Goal: Transaction & Acquisition: Purchase product/service

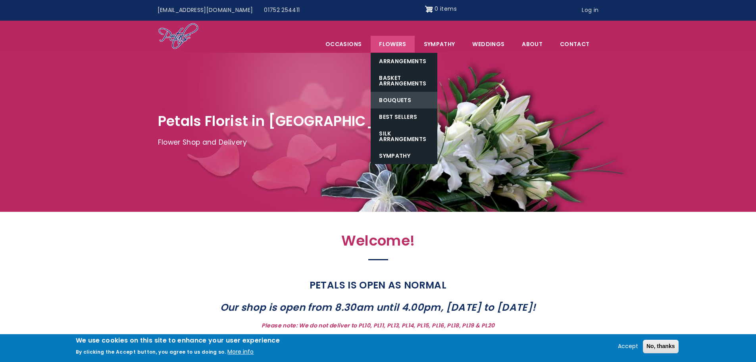
click at [402, 101] on link "Bouquets" at bounding box center [404, 100] width 67 height 17
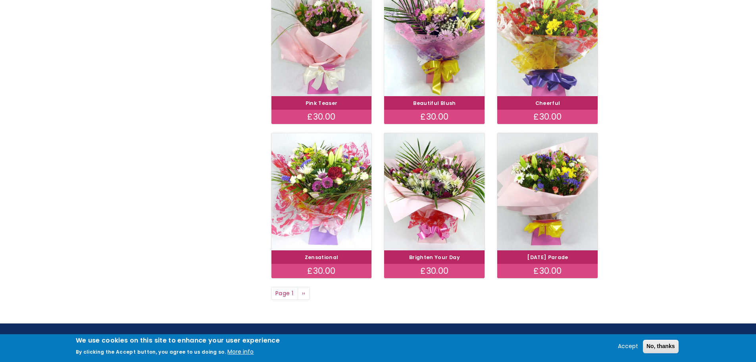
scroll to position [596, 0]
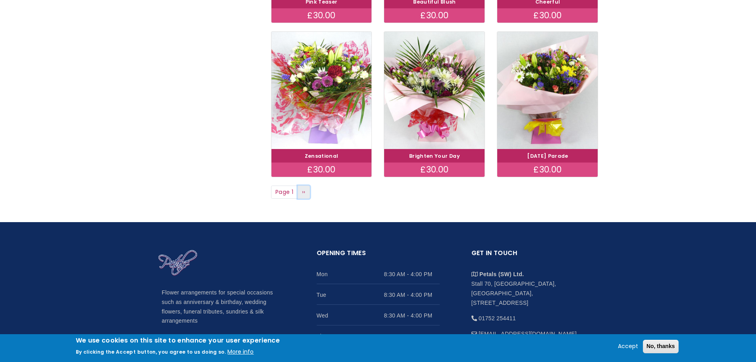
click at [303, 190] on span "››" at bounding box center [304, 192] width 4 height 8
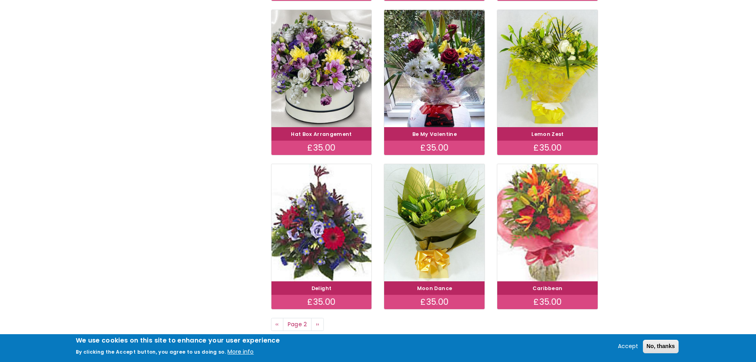
scroll to position [516, 0]
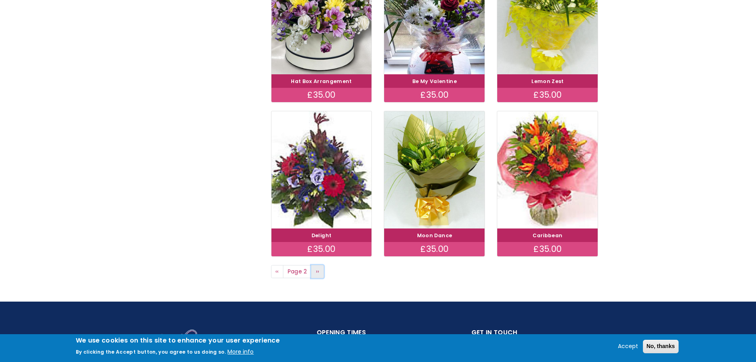
click at [322, 271] on link "Next page ››" at bounding box center [317, 272] width 13 height 14
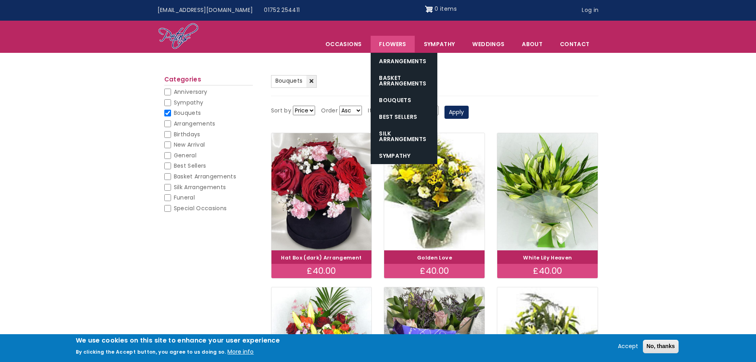
click at [381, 46] on link "Flowers" at bounding box center [393, 44] width 44 height 17
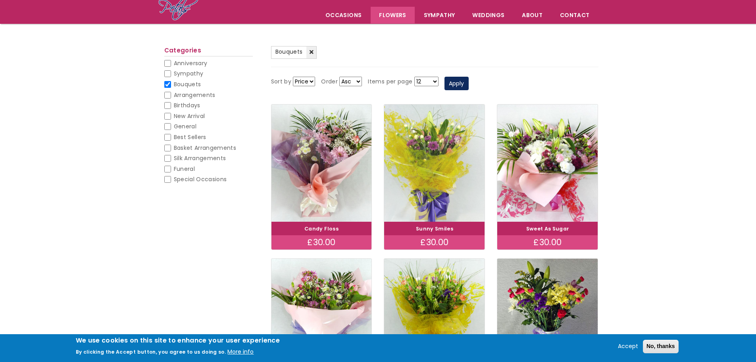
scroll to position [119, 0]
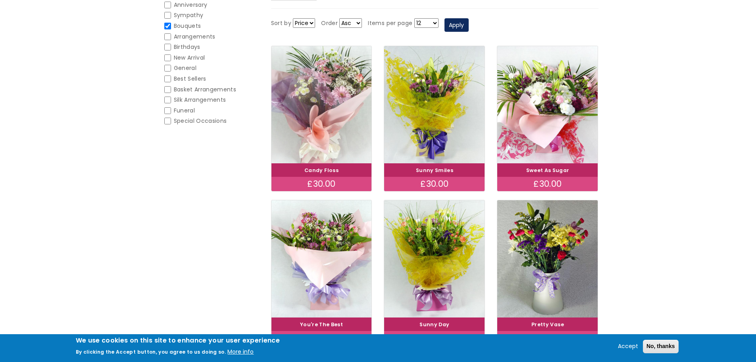
click at [335, 95] on img at bounding box center [321, 104] width 113 height 131
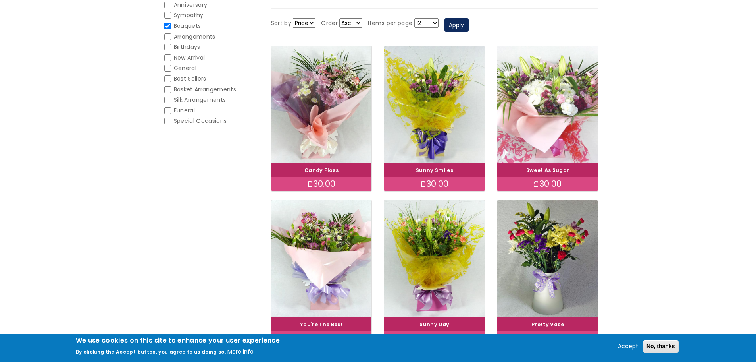
scroll to position [199, 0]
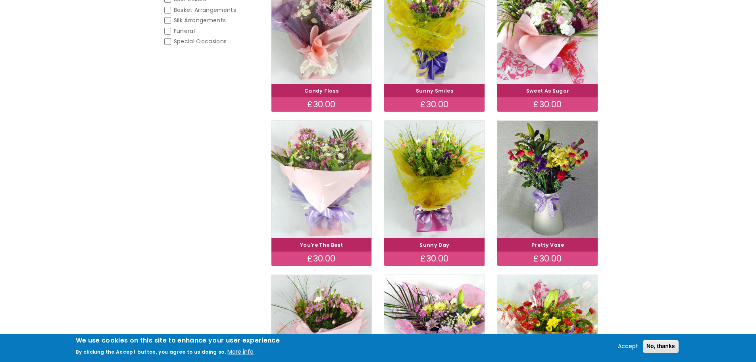
click at [325, 168] on img at bounding box center [321, 179] width 113 height 131
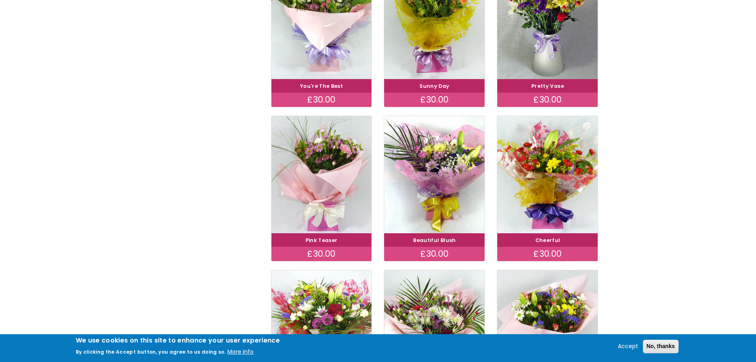
scroll to position [516, 0]
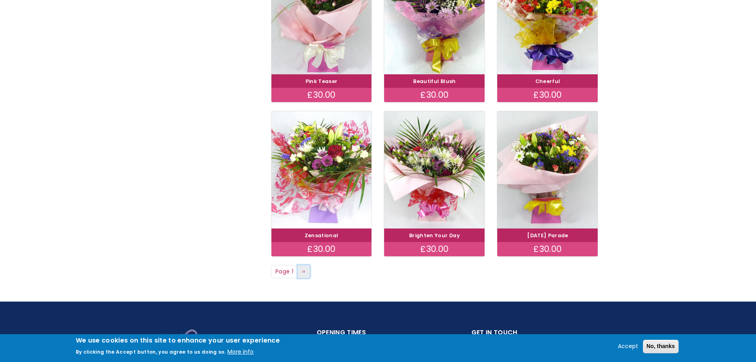
click at [299, 270] on link "Next page ››" at bounding box center [304, 272] width 13 height 14
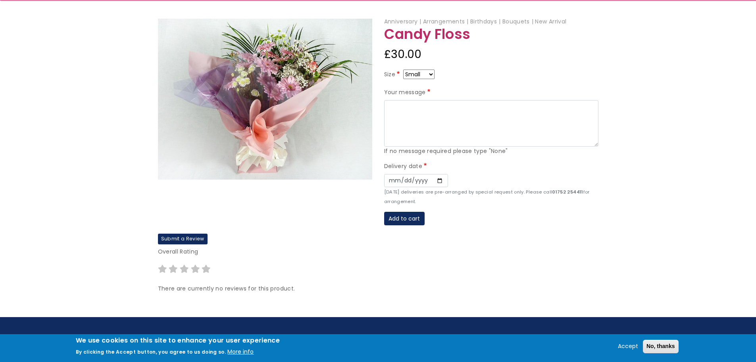
scroll to position [40, 0]
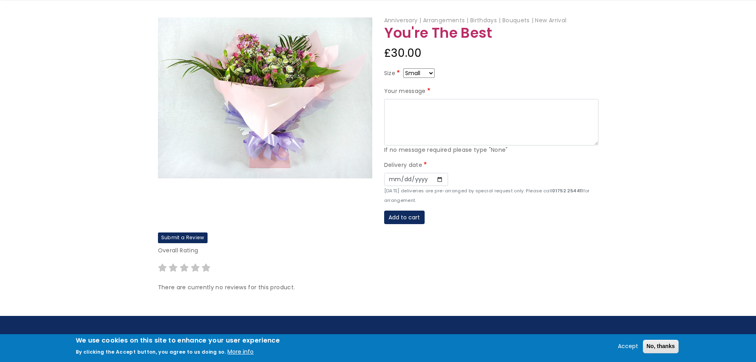
scroll to position [40, 0]
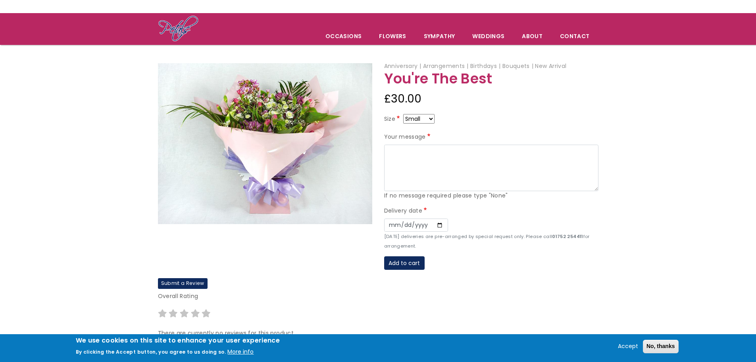
click at [251, 145] on img at bounding box center [265, 143] width 214 height 161
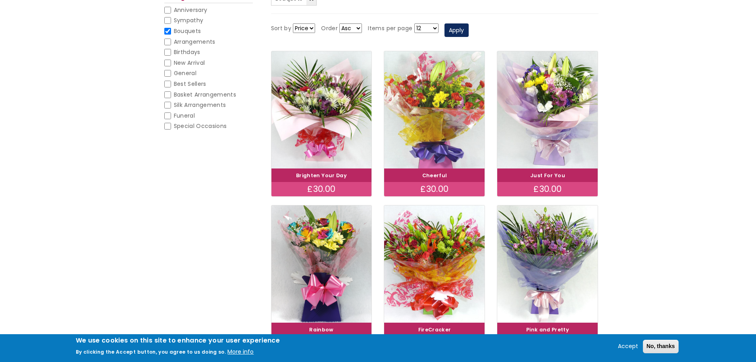
scroll to position [159, 0]
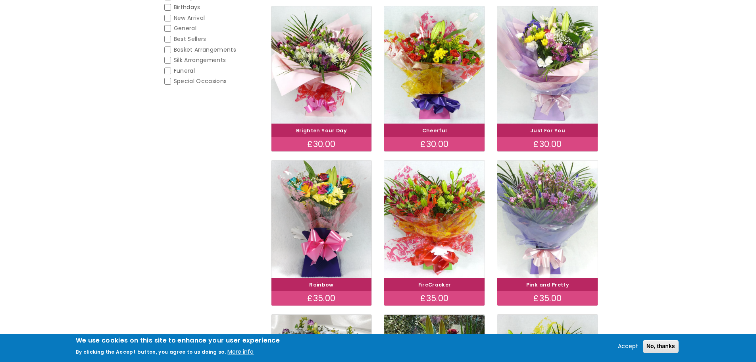
click at [544, 208] on img at bounding box center [548, 219] width 113 height 131
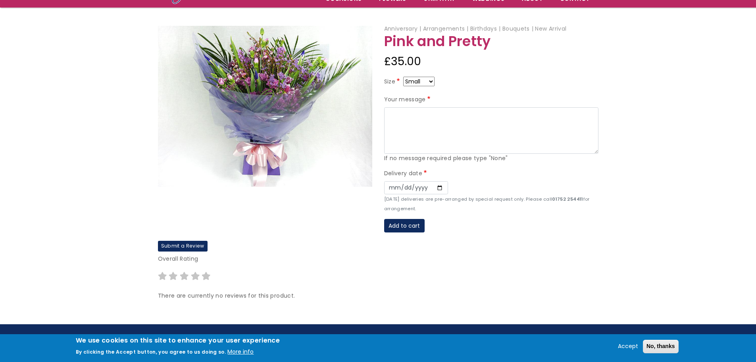
scroll to position [79, 0]
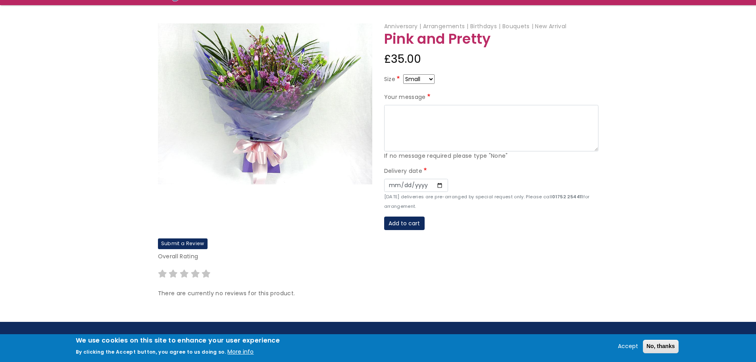
click at [410, 77] on select "Small Medium Large" at bounding box center [418, 79] width 31 height 10
select select "9"
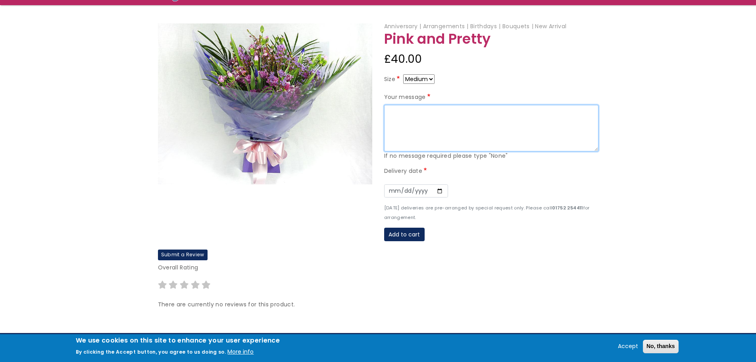
click at [409, 115] on textarea "Your message" at bounding box center [491, 128] width 214 height 47
type textarea "T"
type textarea "S"
click at [393, 121] on textarea "To Sue, A small thank you for being so lovely and welcoming to me." at bounding box center [491, 128] width 214 height 47
click at [554, 118] on textarea "To Sue, Just a small thank you for being so lovely and welcoming to me." at bounding box center [491, 128] width 214 height 47
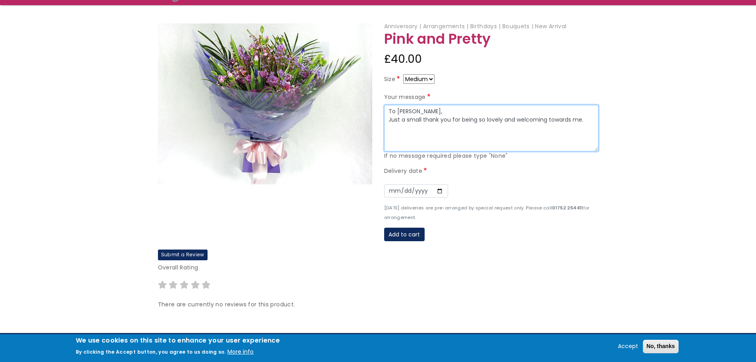
click at [594, 120] on textarea "To Sue, Just a small thank you for being so lovely and welcoming towards me." at bounding box center [491, 128] width 214 height 47
type textarea "To Sue, Just a small thank you for being so lovely and welcoming towards me. Ne…"
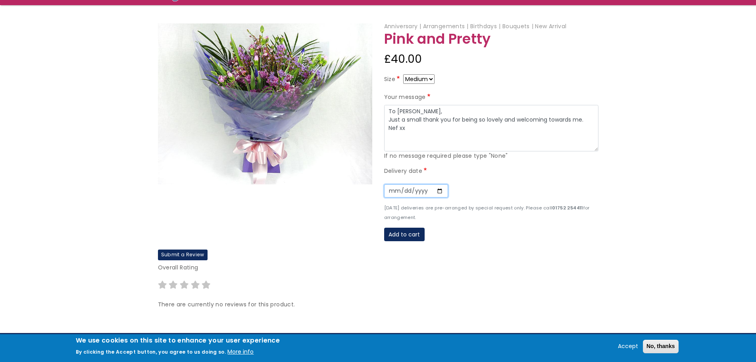
click at [442, 190] on input "Date" at bounding box center [416, 191] width 64 height 14
type input "2025-10-15"
click at [403, 233] on button "Add to cart" at bounding box center [404, 235] width 41 height 14
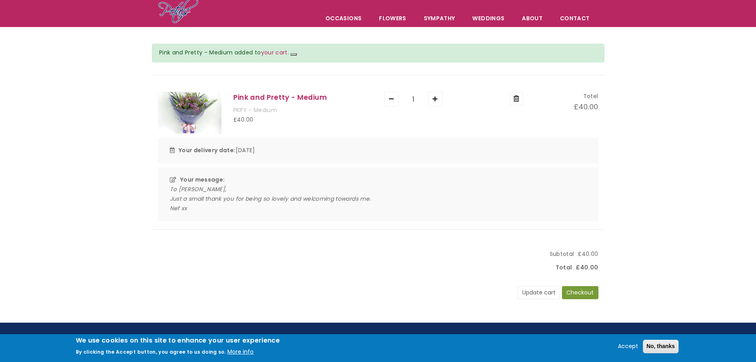
scroll to position [40, 0]
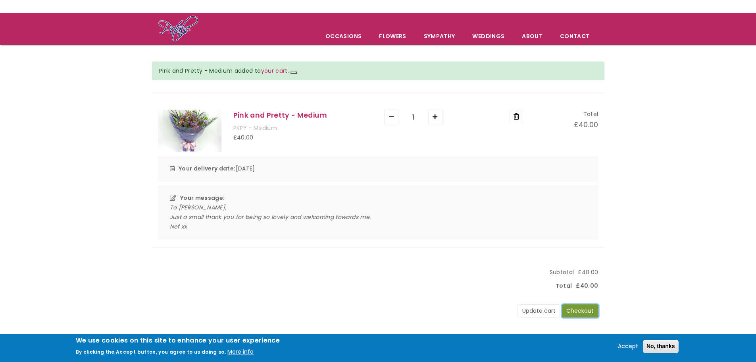
click at [581, 312] on button "Checkout" at bounding box center [580, 311] width 37 height 14
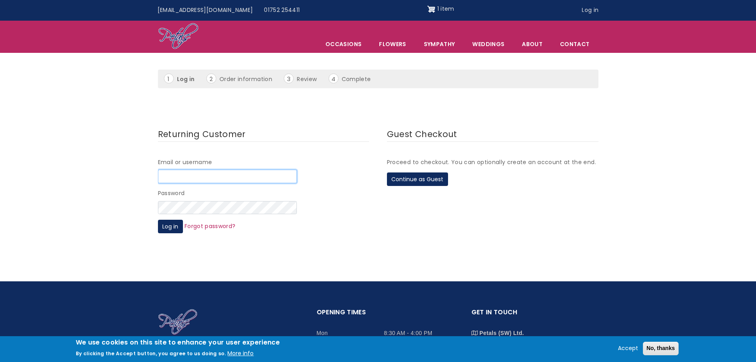
click at [249, 176] on input "Email or username" at bounding box center [227, 177] width 139 height 14
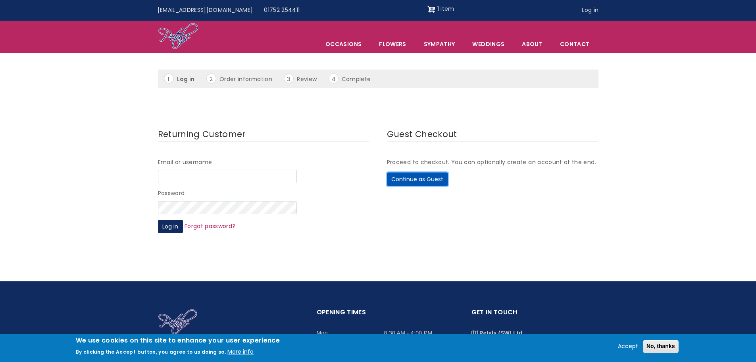
click at [419, 180] on button "Continue as Guest" at bounding box center [417, 179] width 61 height 14
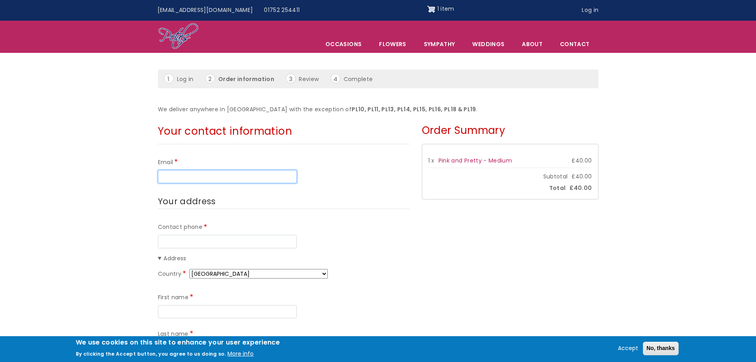
click at [220, 170] on input "Email" at bounding box center [227, 177] width 139 height 14
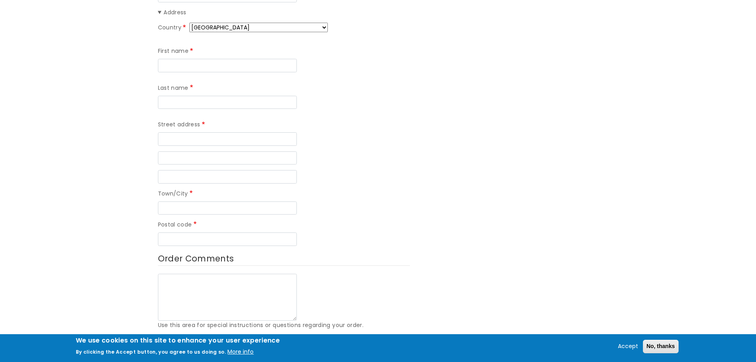
scroll to position [79, 0]
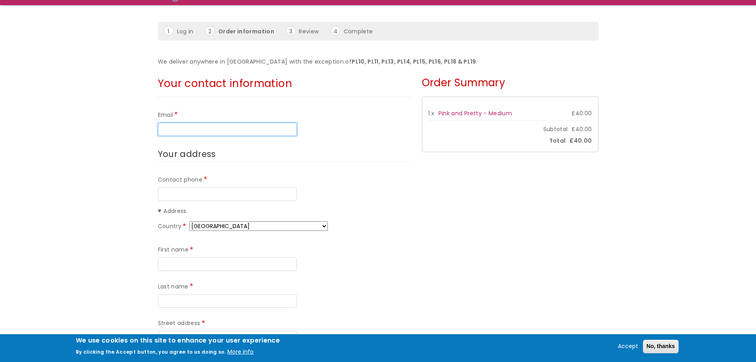
click at [228, 132] on input "Email" at bounding box center [227, 130] width 139 height 14
type input "k"
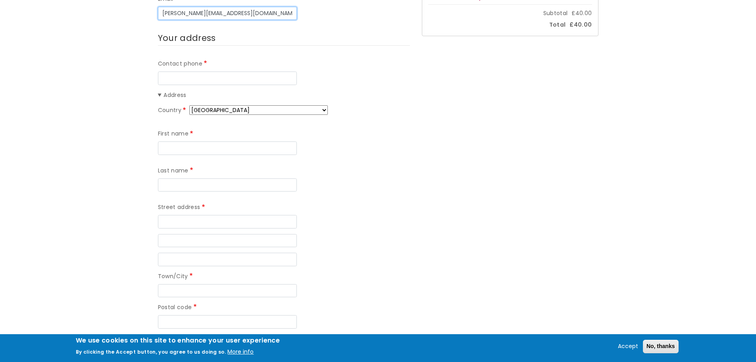
scroll to position [199, 0]
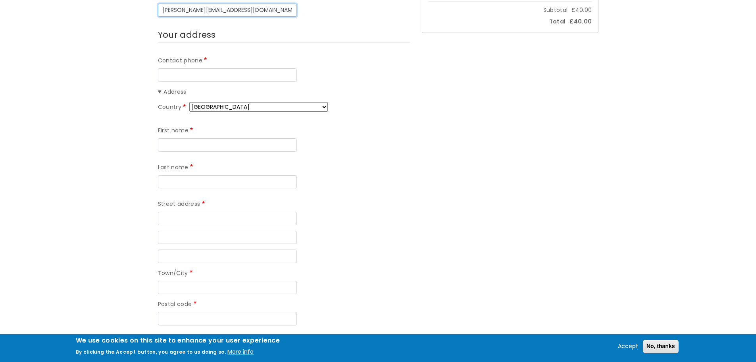
type input "stephanie@cleggandshortman.co.uk"
click at [201, 76] on input "Contact phone" at bounding box center [227, 75] width 139 height 14
type input "07715084606"
click at [229, 143] on input "First name" at bounding box center [227, 145] width 139 height 14
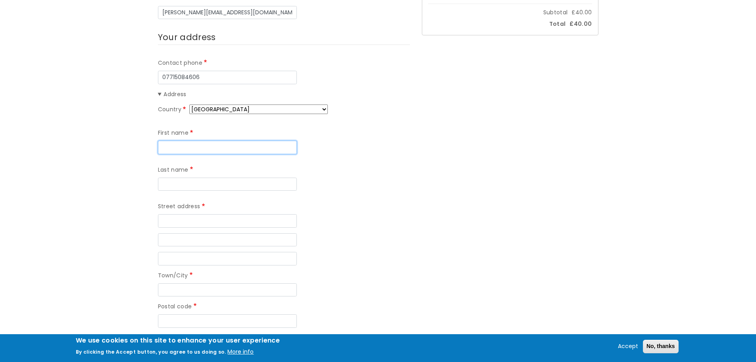
scroll to position [238, 0]
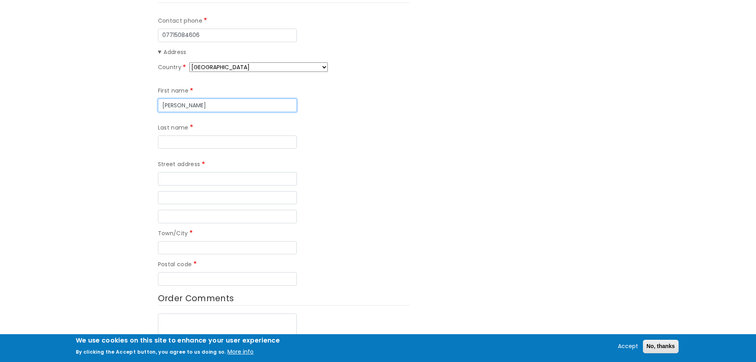
type input "Stephanie"
type input "Moore"
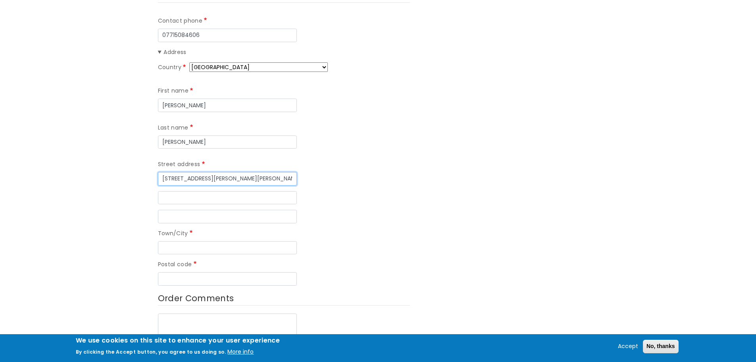
type input "17 Peters Park Lane"
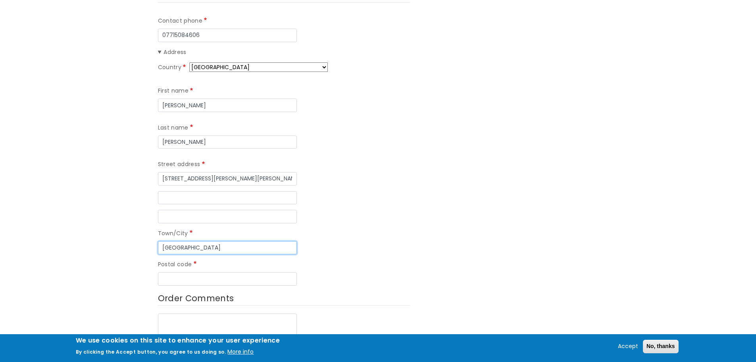
type input "Plymouth"
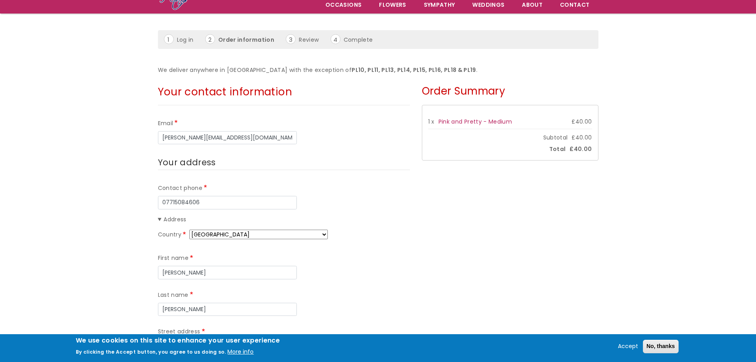
scroll to position [40, 0]
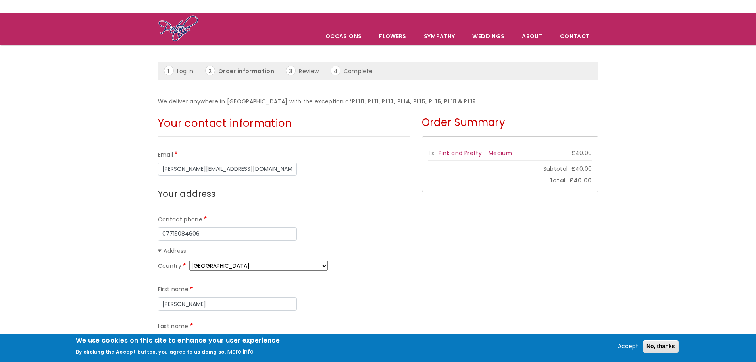
type input "PL5 1PR"
drag, startPoint x: 270, startPoint y: 167, endPoint x: 0, endPoint y: 141, distance: 271.7
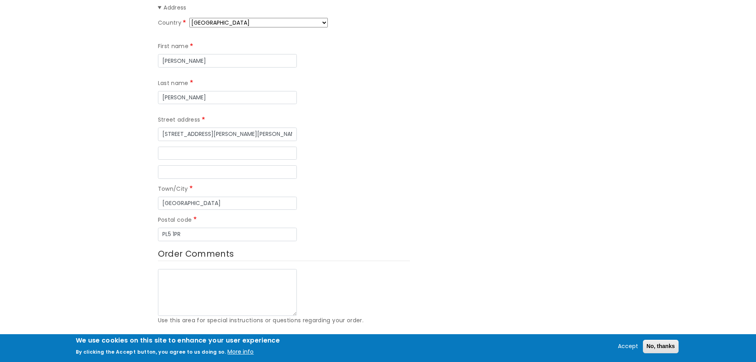
scroll to position [397, 0]
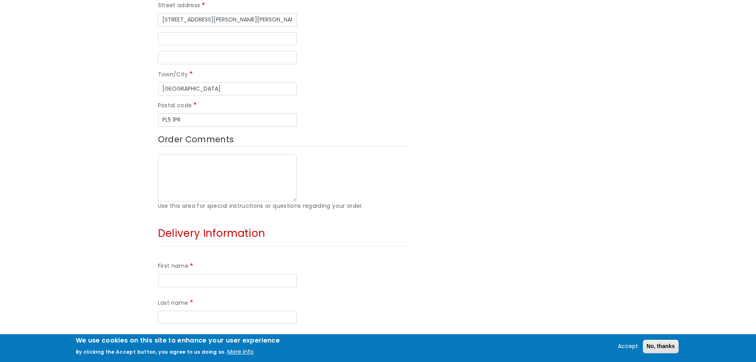
type input "kirsoppstephanie@gmail.com"
click at [212, 154] on textarea "Order Comments" at bounding box center [227, 177] width 139 height 47
type textarea "Delivery - Please ring main buzzer at front door, for flat 6."
click at [207, 274] on input "First name" at bounding box center [227, 281] width 139 height 14
type input "Sue"
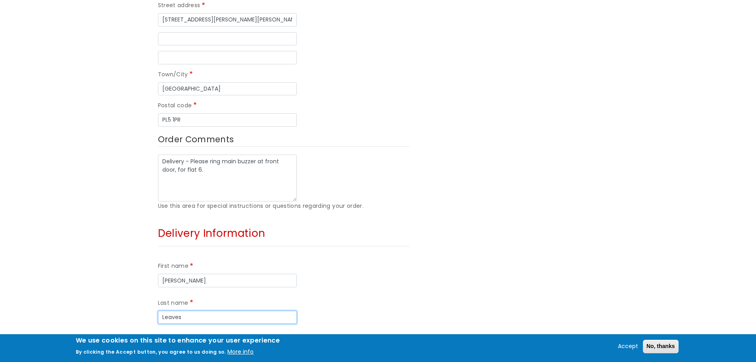
type input "Leaves"
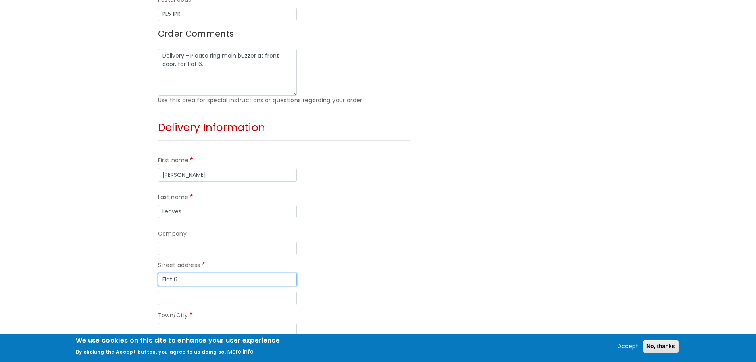
scroll to position [556, 0]
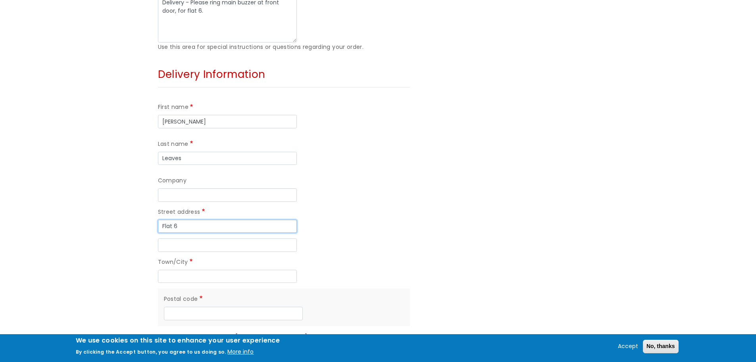
type input "Flat 6"
type input "8 Hillsborough"
type input "Plymouth"
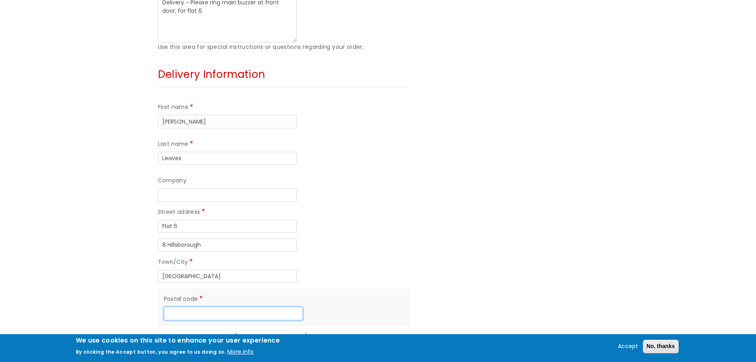
click at [232, 307] on input "Postal code" at bounding box center [233, 314] width 139 height 14
type input "PL4 7AR"
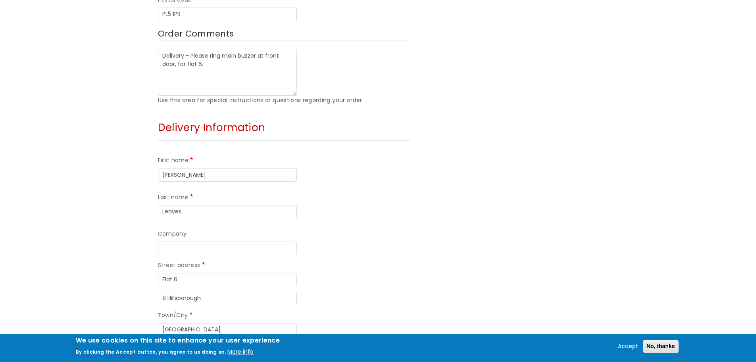
scroll to position [318, 0]
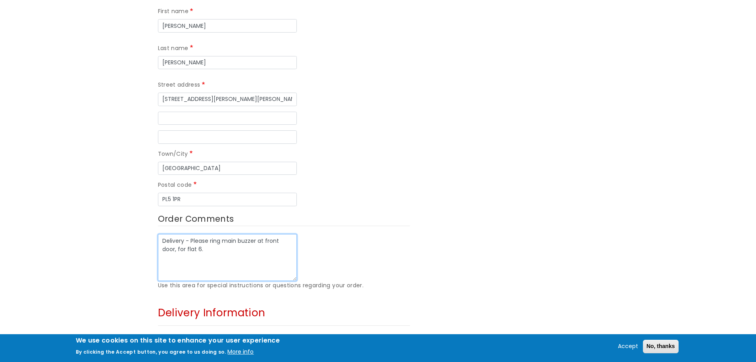
click at [282, 234] on textarea "Delivery - Please ring main buzzer at front door, for flat 6." at bounding box center [227, 257] width 139 height 47
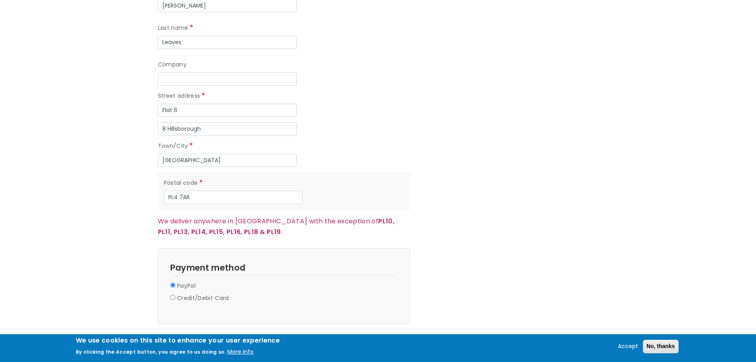
scroll to position [675, 0]
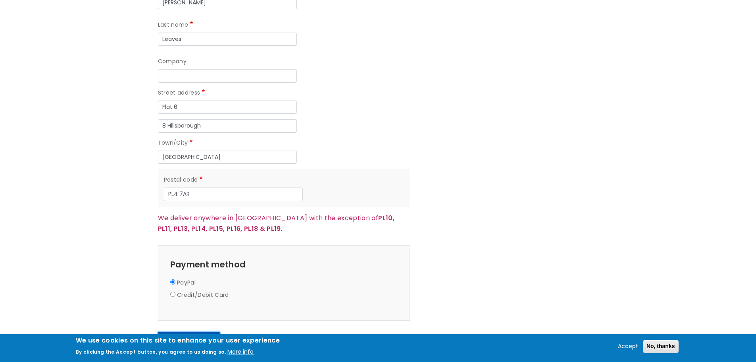
click at [200, 332] on button "Continue to review" at bounding box center [189, 339] width 62 height 14
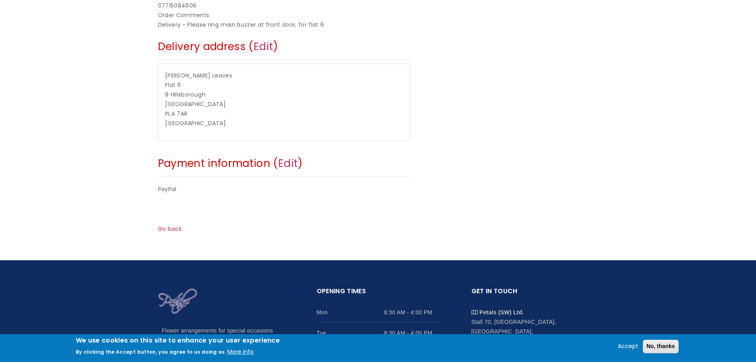
scroll to position [278, 0]
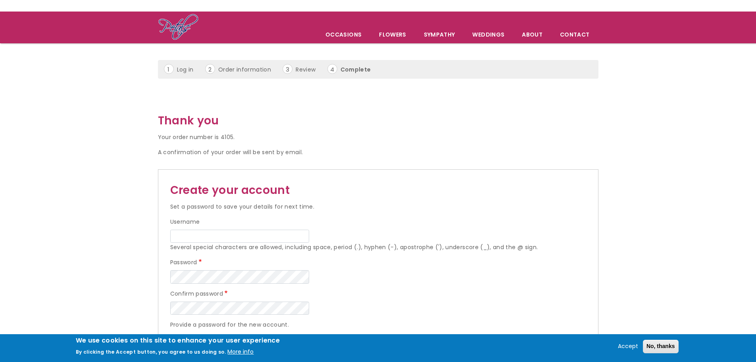
scroll to position [79, 0]
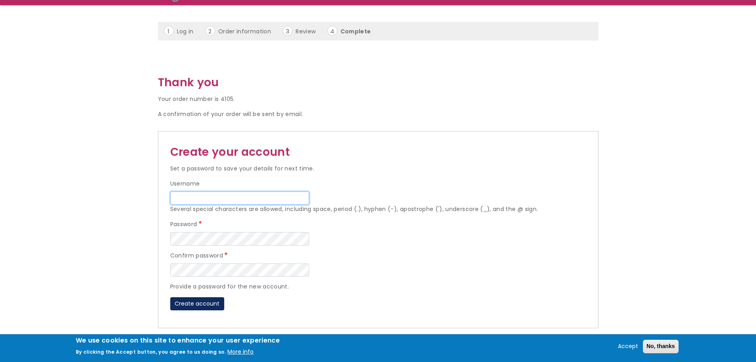
click at [247, 197] on input "Username" at bounding box center [239, 198] width 139 height 14
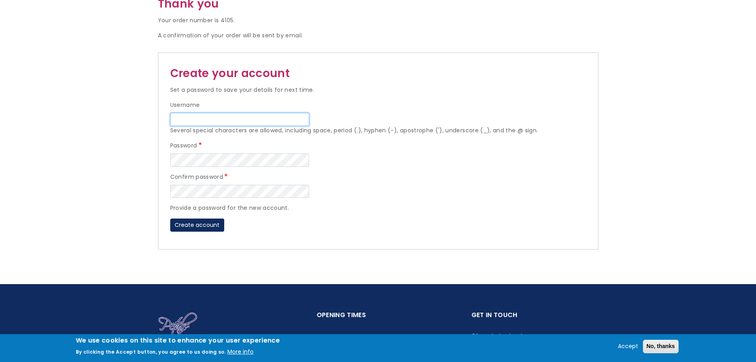
scroll to position [159, 0]
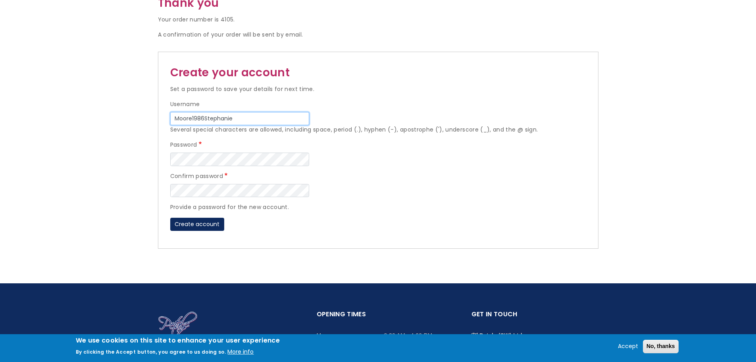
type input "Moore1986Stephanie"
click at [189, 221] on button "Create account" at bounding box center [197, 225] width 54 height 14
